Goal: Task Accomplishment & Management: Use online tool/utility

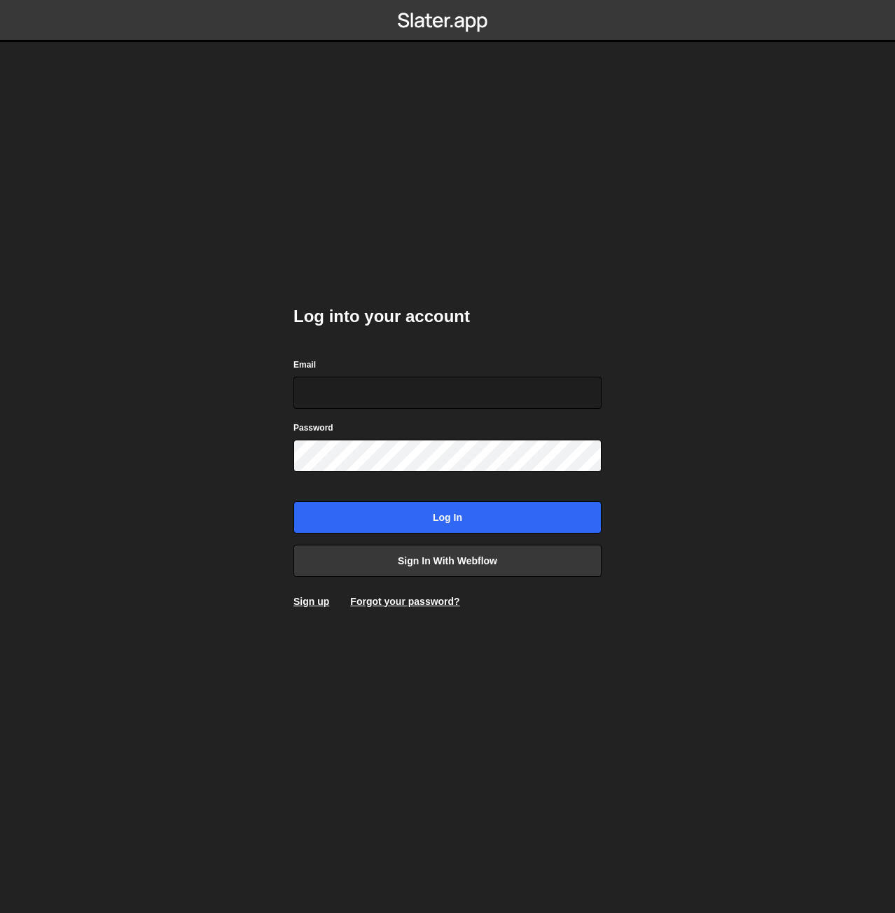
type input "[PERSON_NAME][EMAIL_ADDRESS][DOMAIN_NAME]"
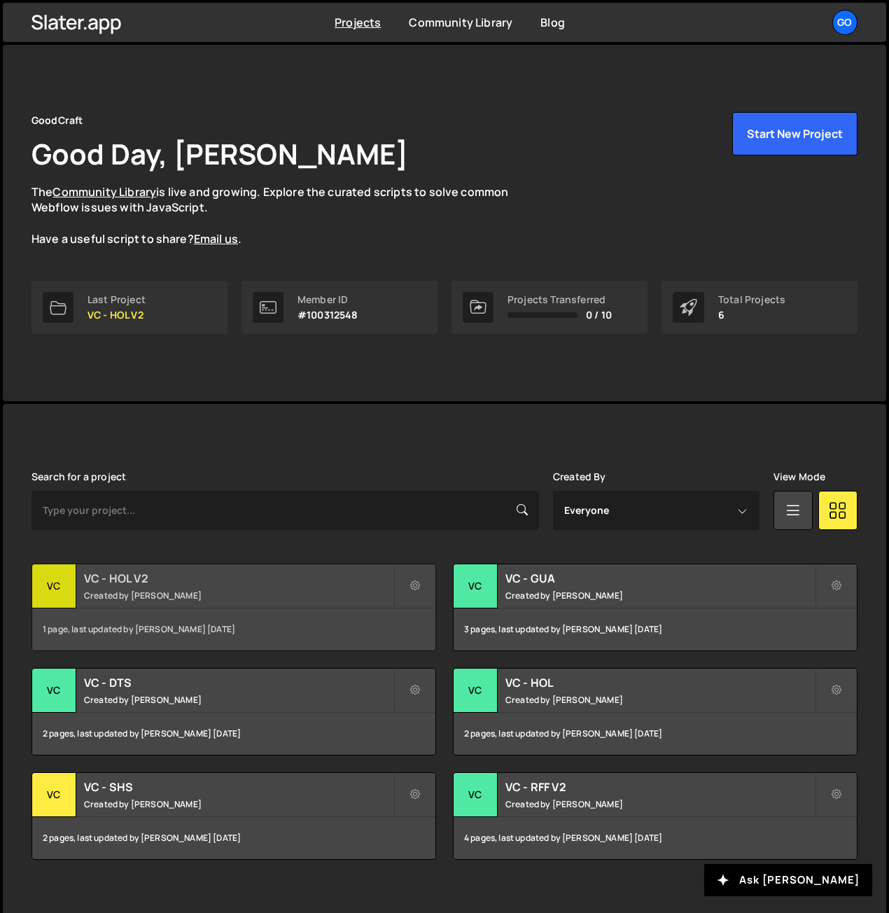
click at [161, 589] on small "Created by Nathan Anderson" at bounding box center [238, 595] width 309 height 12
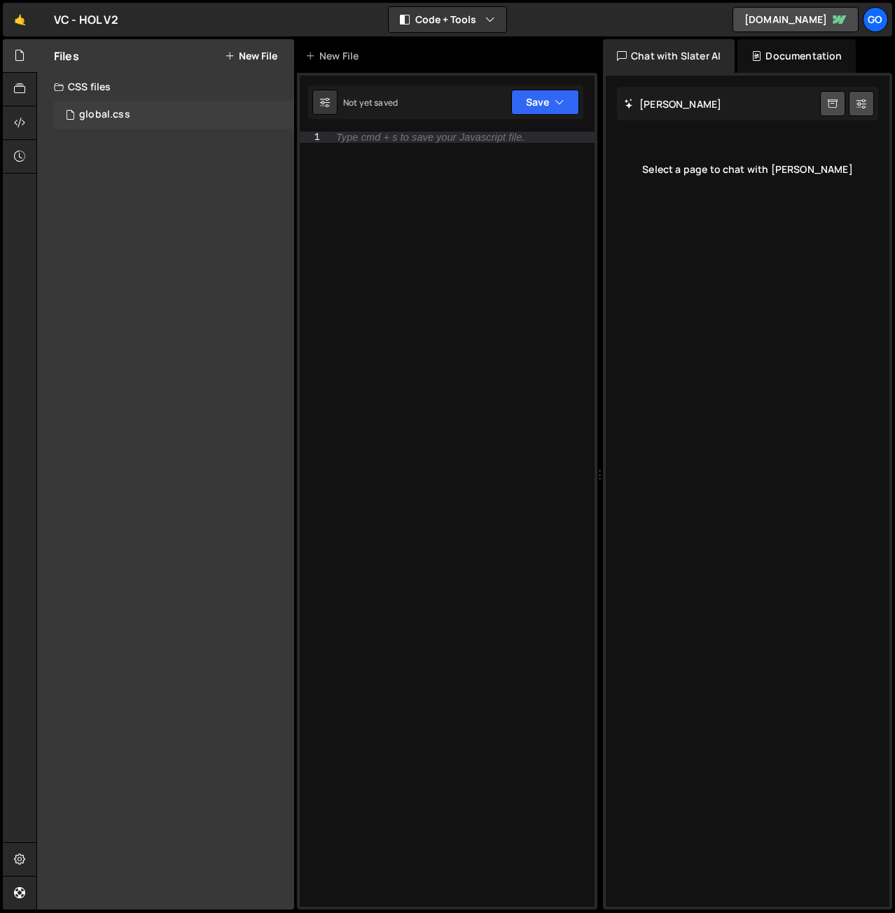
click at [134, 113] on div "global.css 0" at bounding box center [174, 115] width 240 height 28
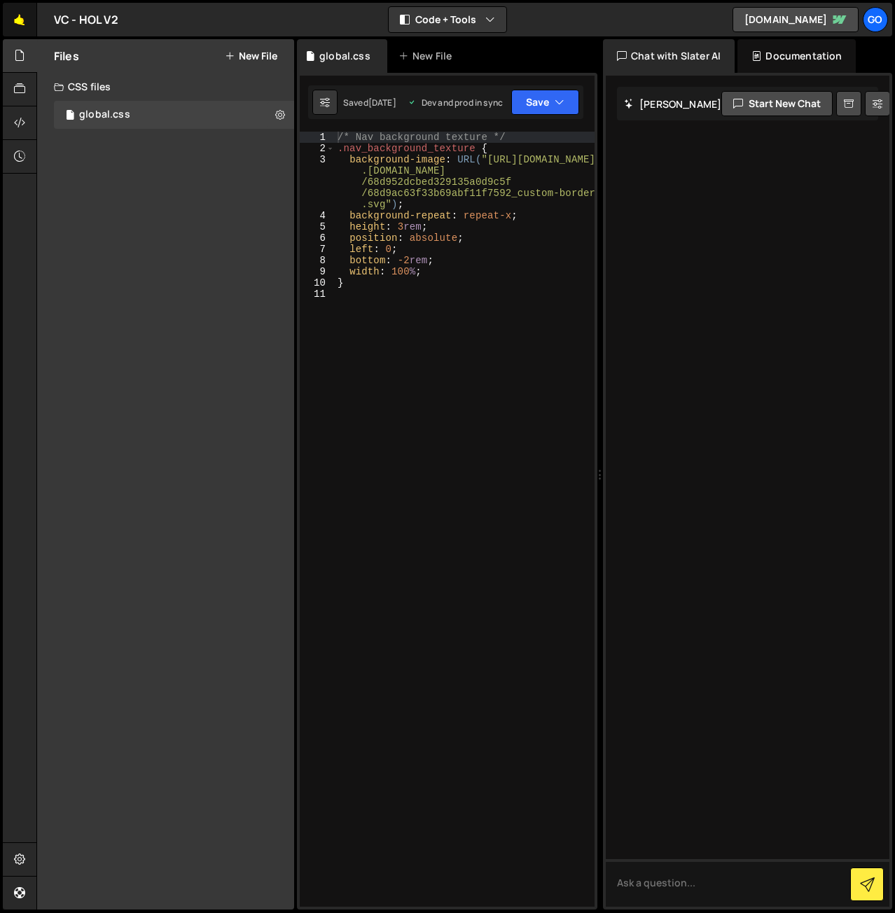
click at [30, 20] on link "🤙" at bounding box center [20, 20] width 34 height 34
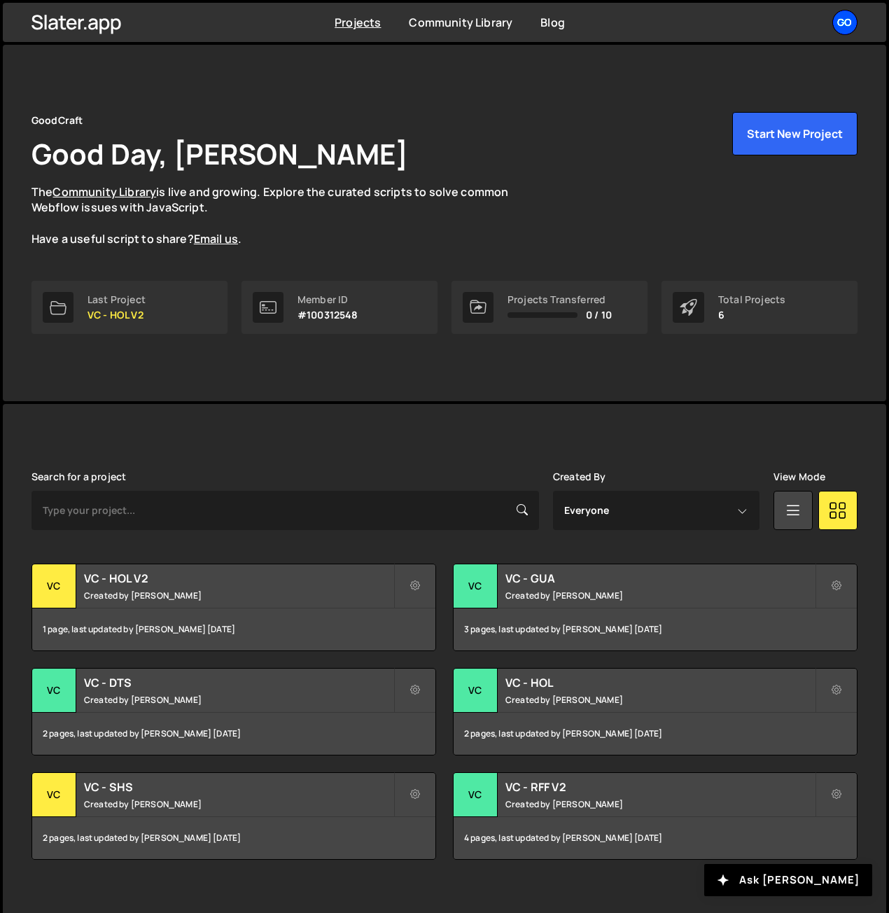
click at [841, 22] on div "Go" at bounding box center [844, 22] width 25 height 25
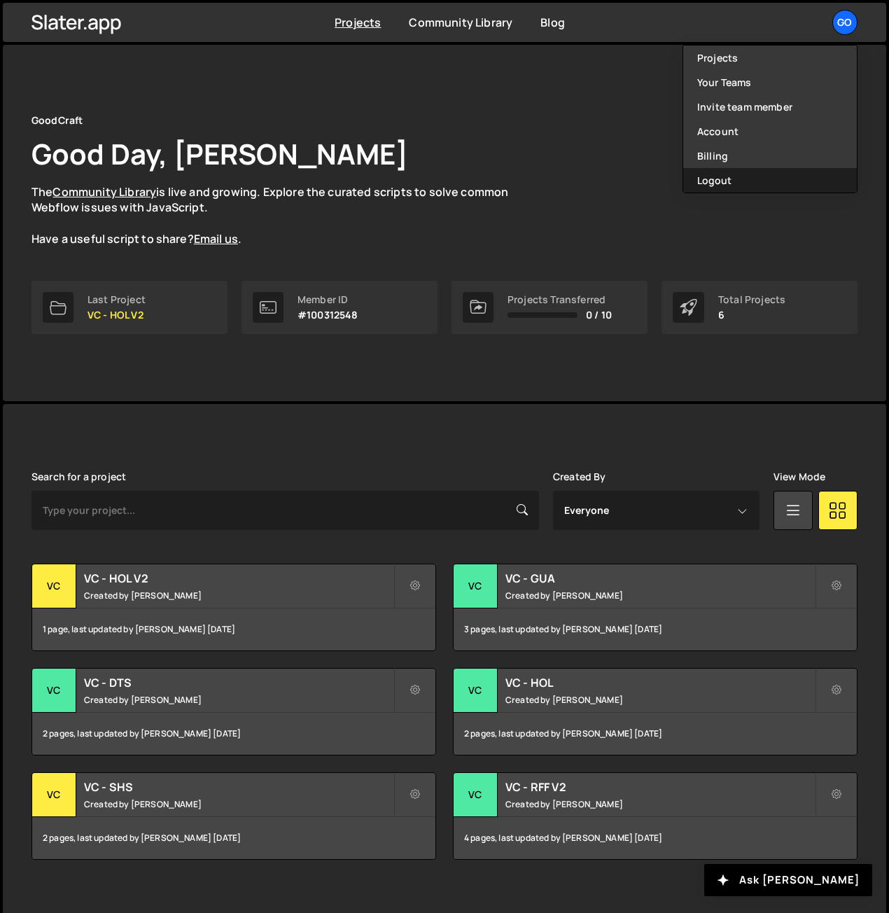
click at [779, 172] on button "Logout" at bounding box center [770, 180] width 174 height 25
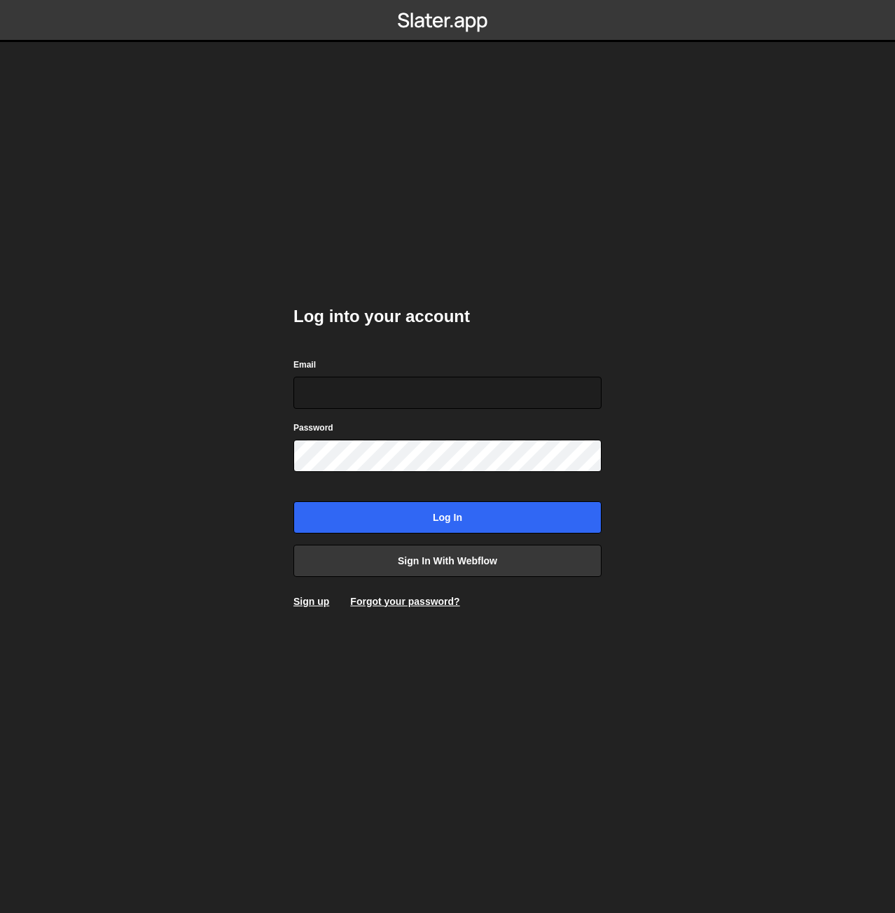
click at [739, 131] on body "Log into your account Email Password Log in Sign in with Webflow Sign up Forgot…" at bounding box center [447, 456] width 895 height 913
click at [384, 378] on input "Email" at bounding box center [447, 393] width 308 height 32
type input "nanderson@bigslatemedia.com"
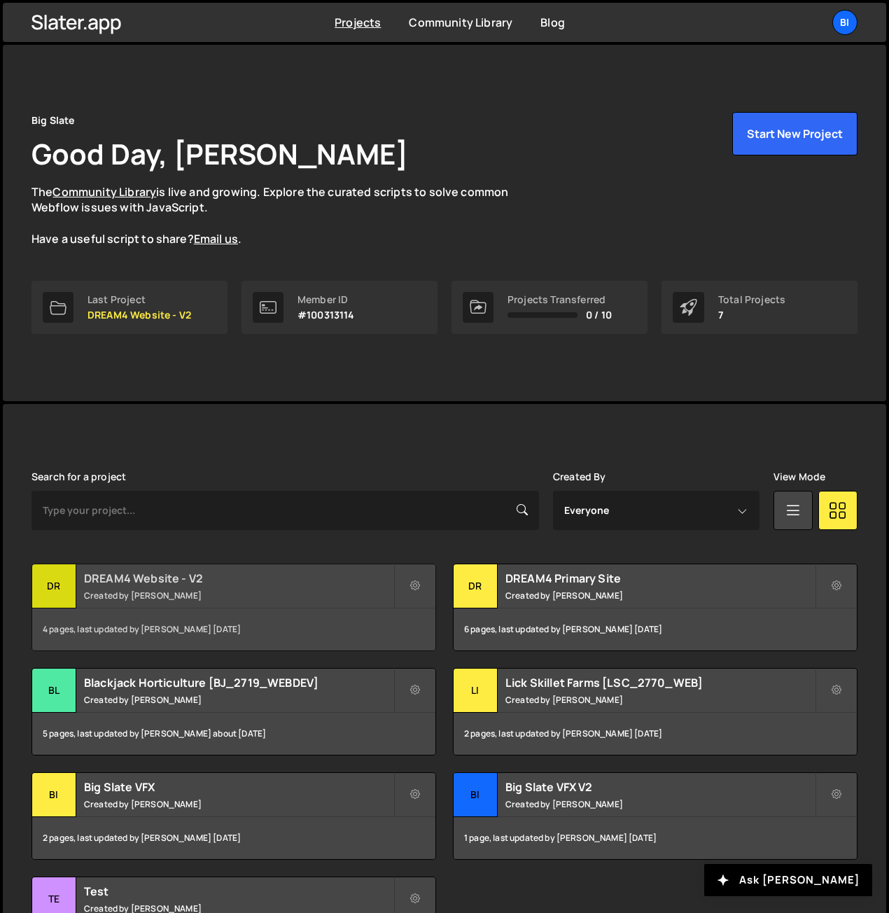
click at [167, 571] on h2 "DREAM4 Website - V2" at bounding box center [238, 578] width 309 height 15
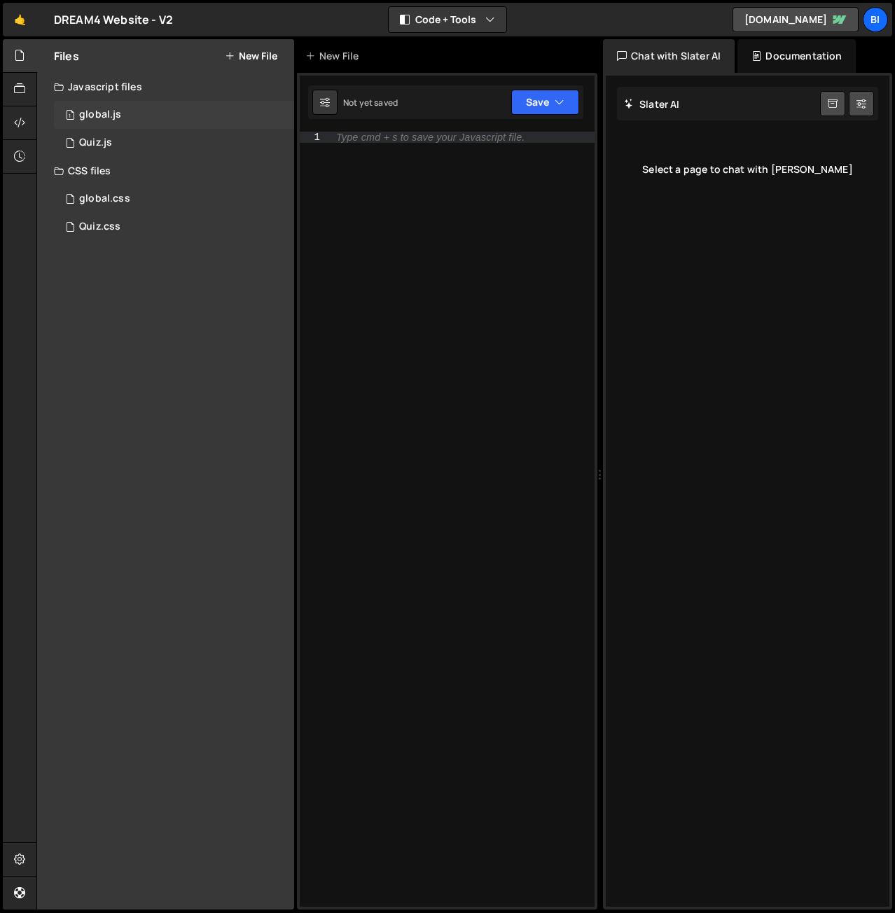
click at [162, 106] on div "1 global.js 0" at bounding box center [174, 115] width 240 height 28
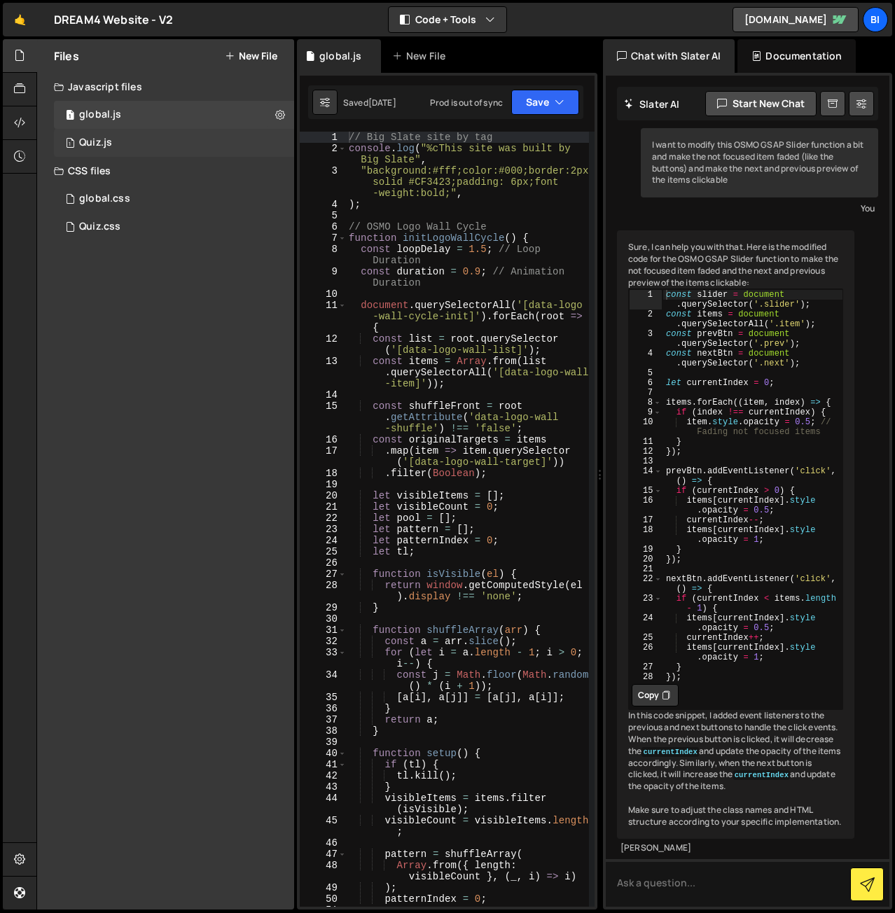
scroll to position [61, 0]
click at [393, 17] on button "Code + Tools" at bounding box center [448, 19] width 118 height 25
click at [427, 50] on button "Code Only" at bounding box center [448, 49] width 118 height 25
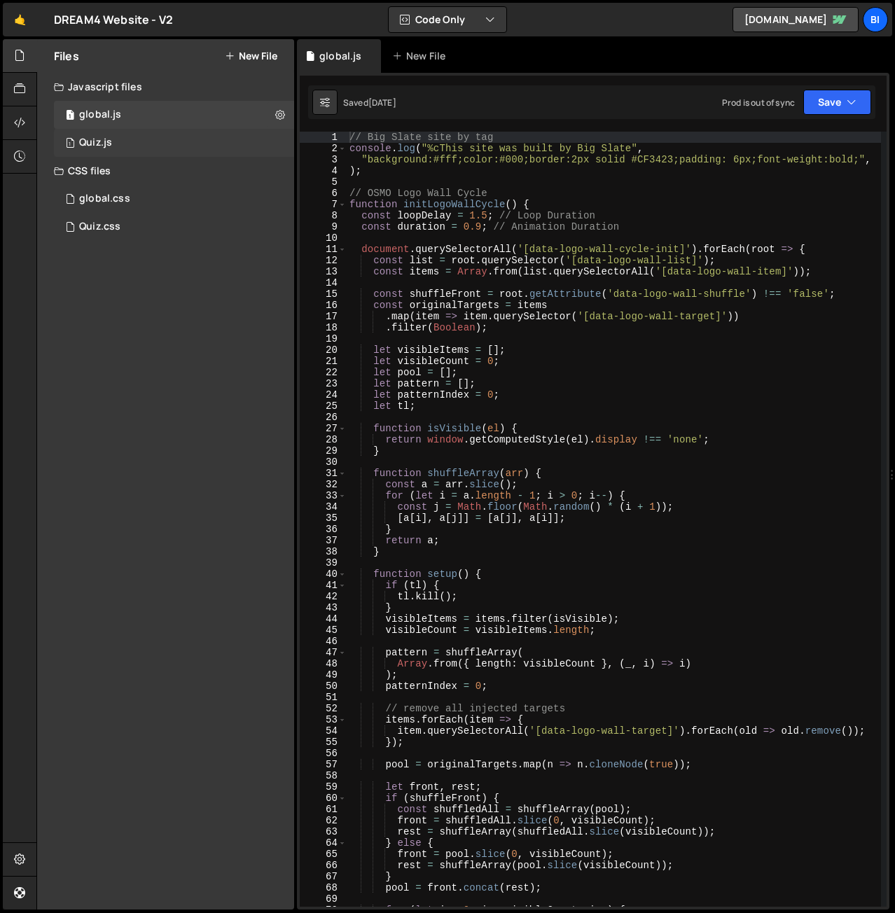
click at [93, 146] on div "Quiz.js" at bounding box center [95, 143] width 33 height 13
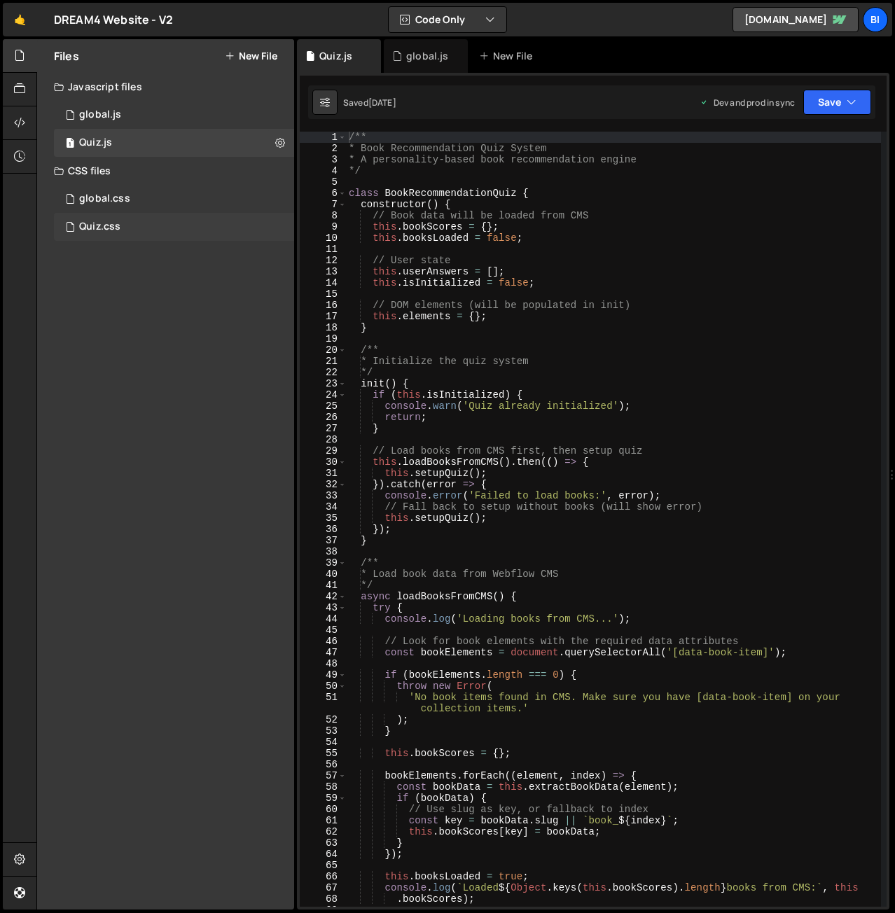
click at [111, 230] on div "Quiz.css" at bounding box center [99, 227] width 41 height 13
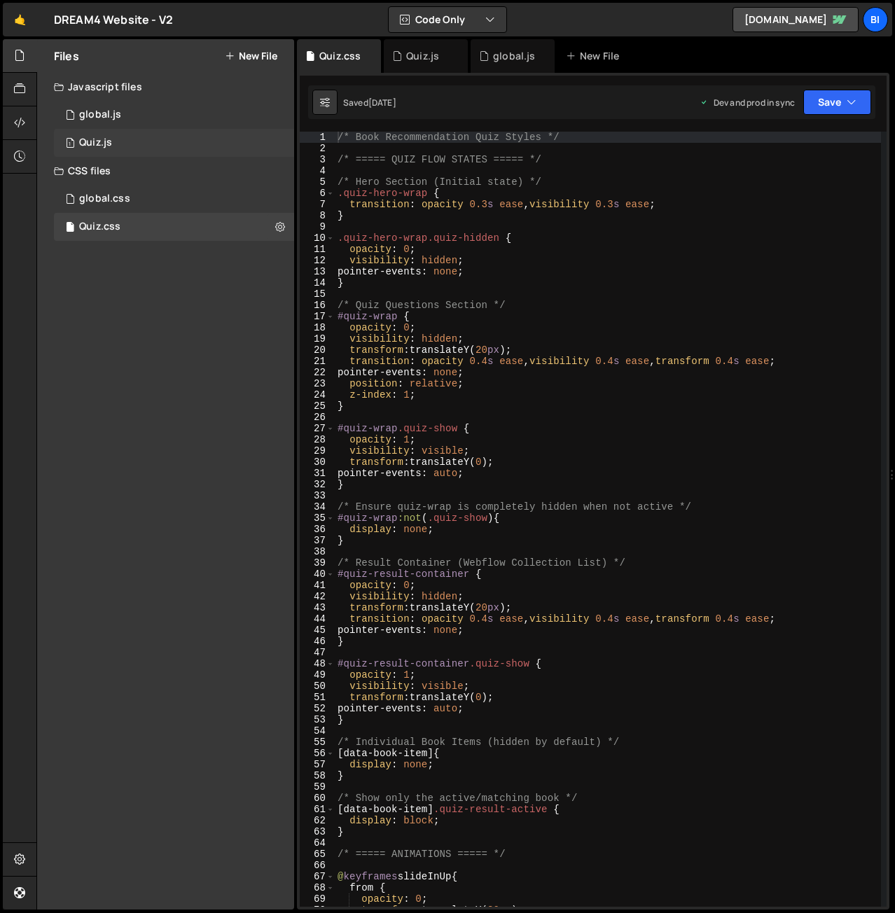
click at [113, 146] on div "1 Quiz.js 0" at bounding box center [174, 143] width 240 height 28
